Goal: Transaction & Acquisition: Purchase product/service

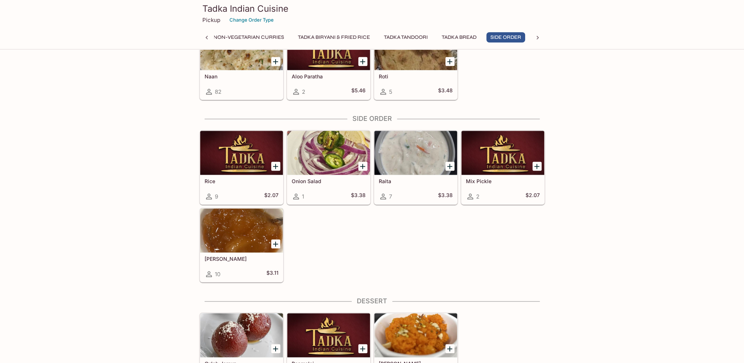
scroll to position [1309, 0]
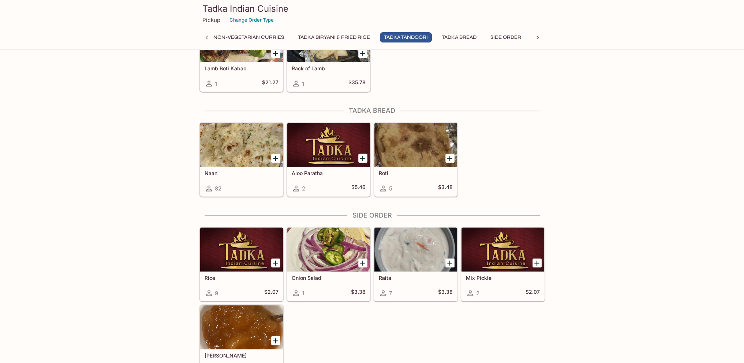
click at [256, 177] on div "Naan 82" at bounding box center [241, 181] width 83 height 29
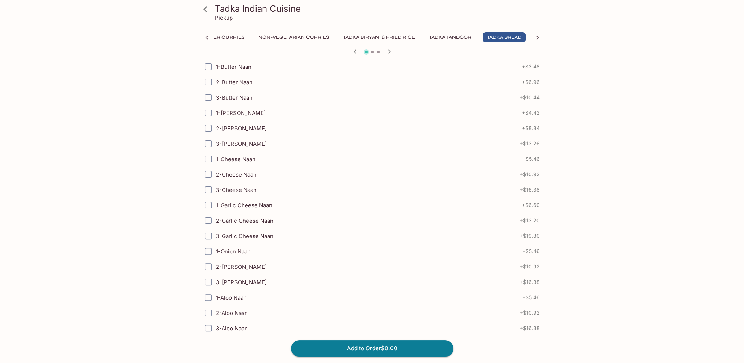
scroll to position [220, 0]
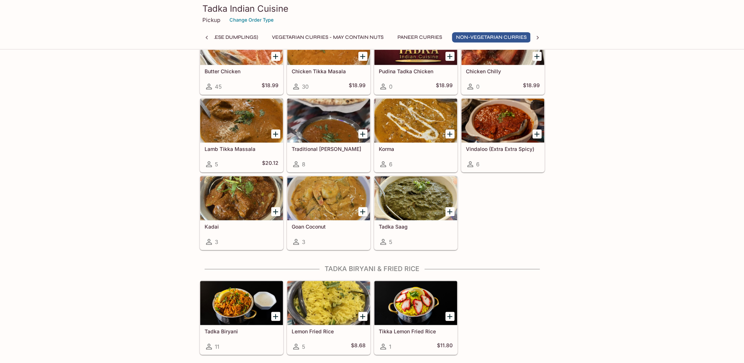
scroll to position [0, 107]
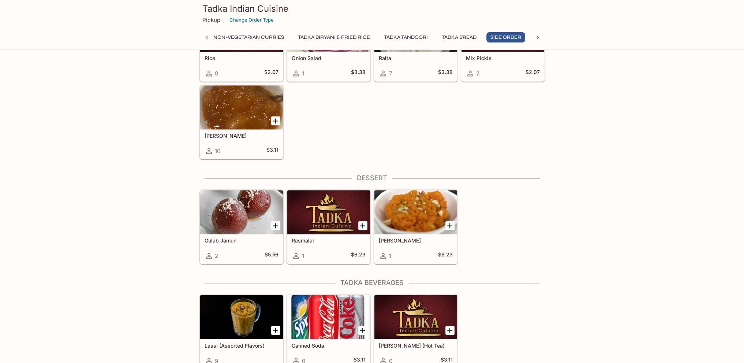
click at [231, 342] on h5 "Lassi (Assorted Flavors)" at bounding box center [242, 345] width 74 height 6
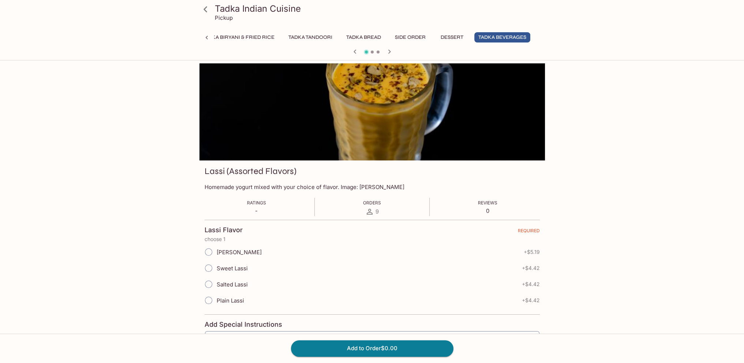
click at [209, 8] on icon at bounding box center [205, 9] width 13 height 13
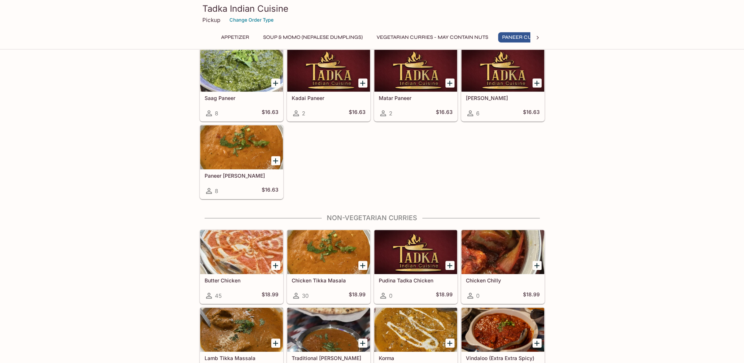
scroll to position [732, 0]
